Goal: Task Accomplishment & Management: Use online tool/utility

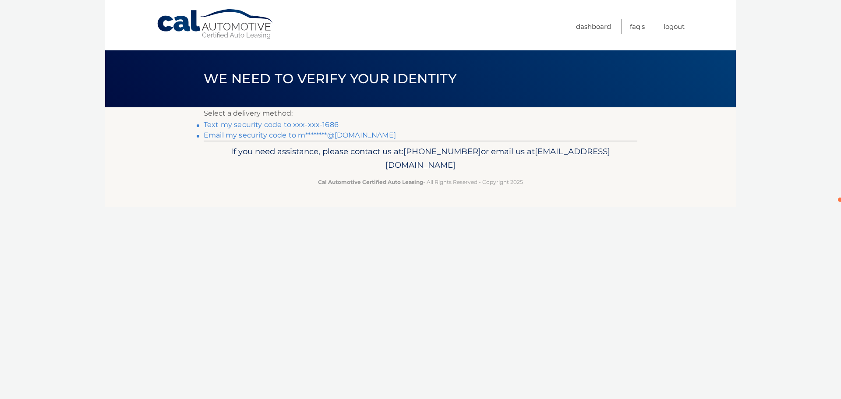
click at [204, 120] on link "Text my security code to xxx-xxx-1686" at bounding box center [271, 124] width 135 height 8
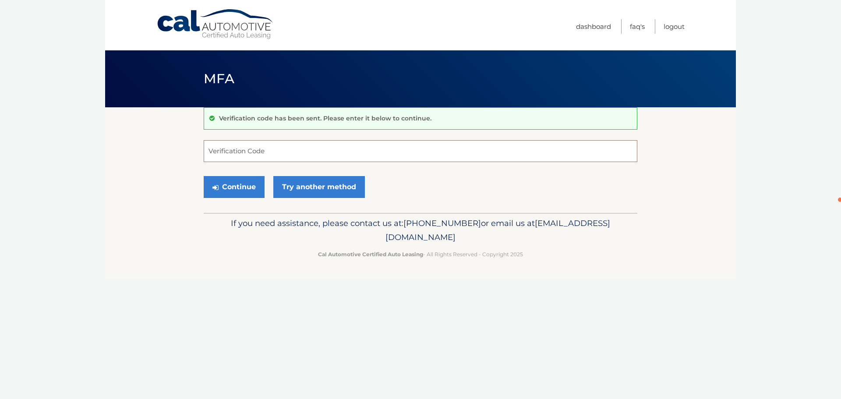
click at [388, 158] on input "Verification Code" at bounding box center [421, 151] width 434 height 22
type input "130488"
click at [204, 176] on button "Continue" at bounding box center [234, 187] width 61 height 22
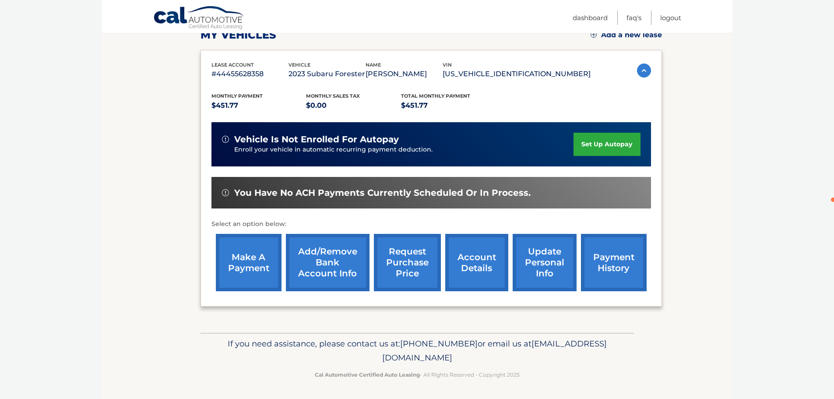
scroll to position [132, 0]
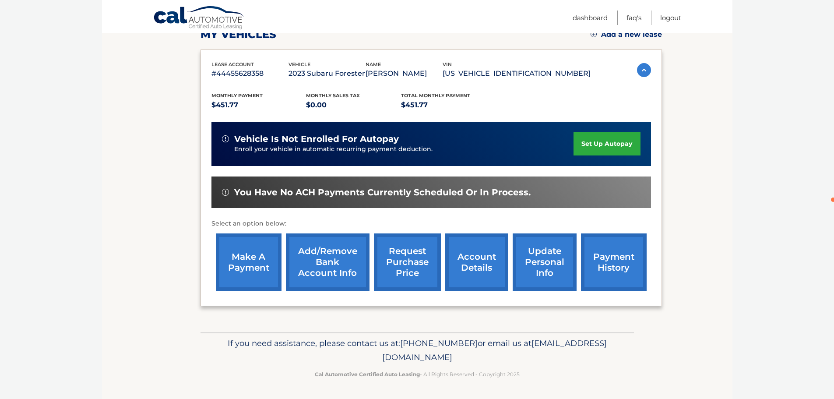
click at [241, 261] on link "make a payment" at bounding box center [249, 261] width 66 height 57
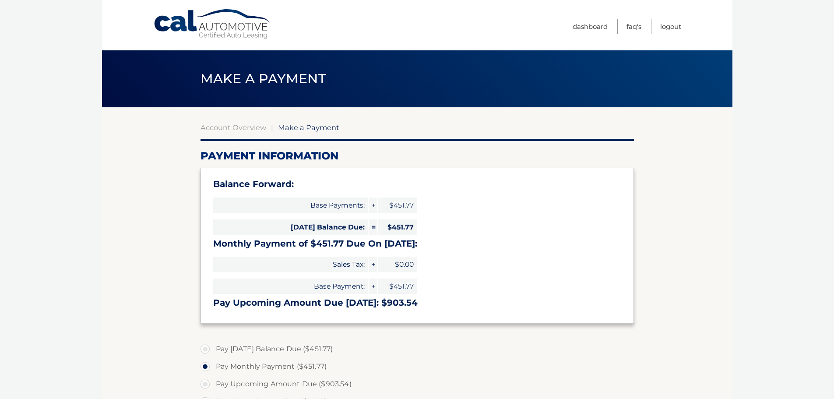
select select "YTFiZTkyN2QtYmNjZi00OGQ5LWIyMTQtYTg4NmYwNDk4MmZm"
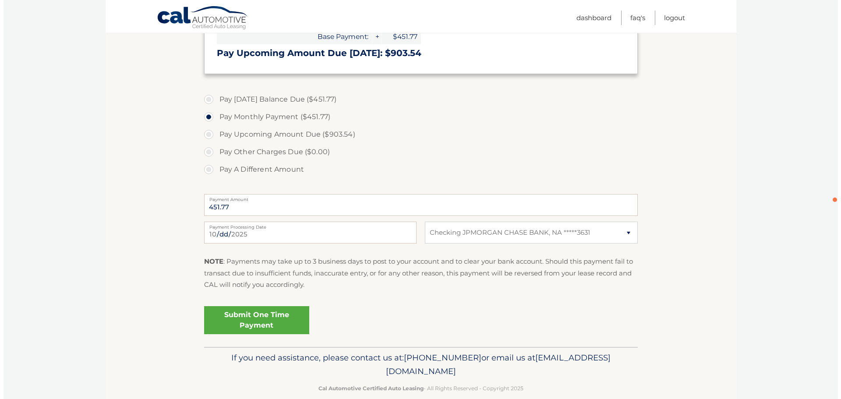
scroll to position [264, 0]
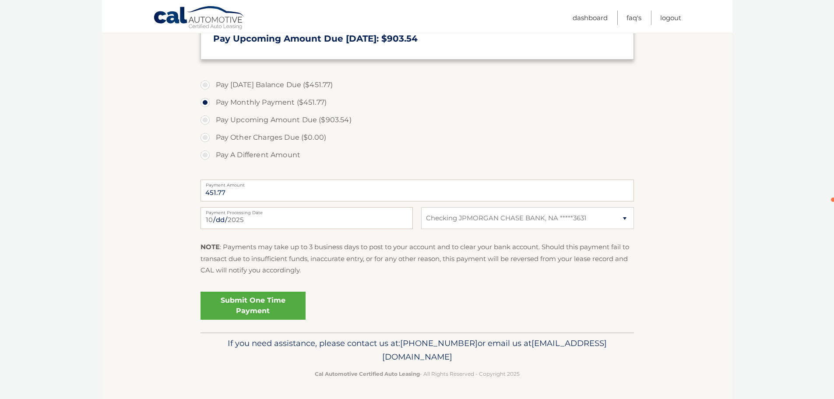
click at [243, 301] on link "Submit One Time Payment" at bounding box center [253, 306] width 105 height 28
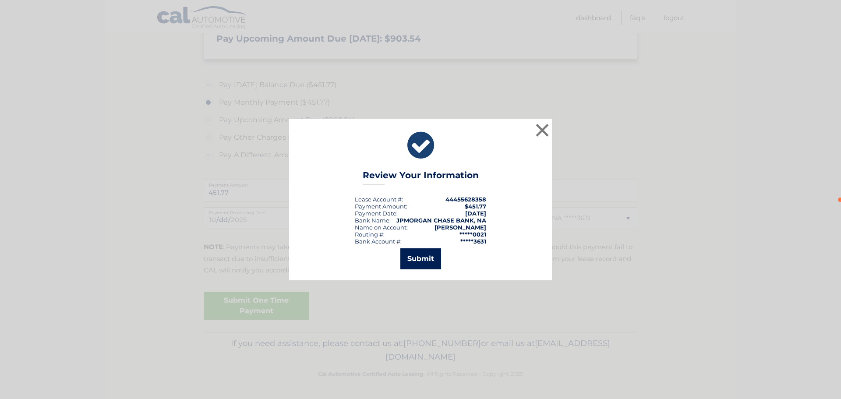
drag, startPoint x: 415, startPoint y: 258, endPoint x: 414, endPoint y: 262, distance: 4.5
click at [415, 258] on button "Submit" at bounding box center [420, 258] width 41 height 21
